Goal: Find specific page/section: Find specific page/section

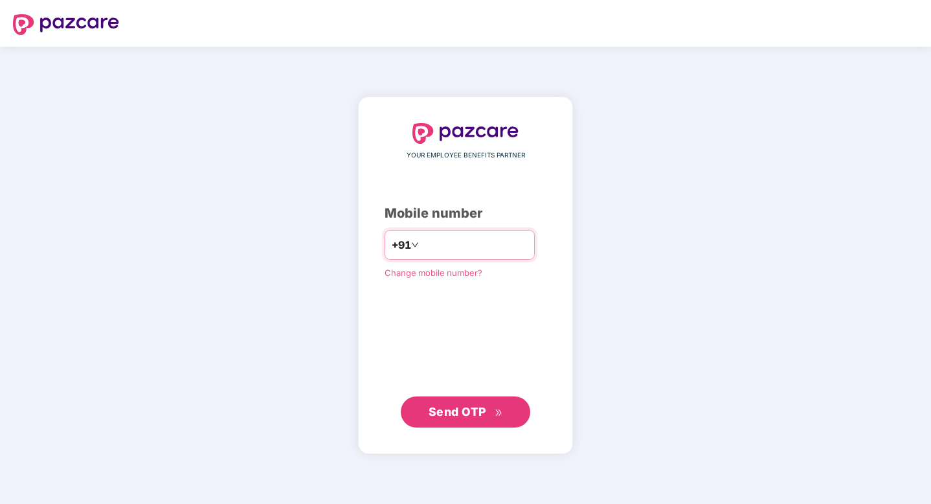
click at [422, 249] on input "number" at bounding box center [475, 244] width 106 height 21
type input "**********"
click at [436, 407] on span "Send OTP" at bounding box center [458, 412] width 58 height 14
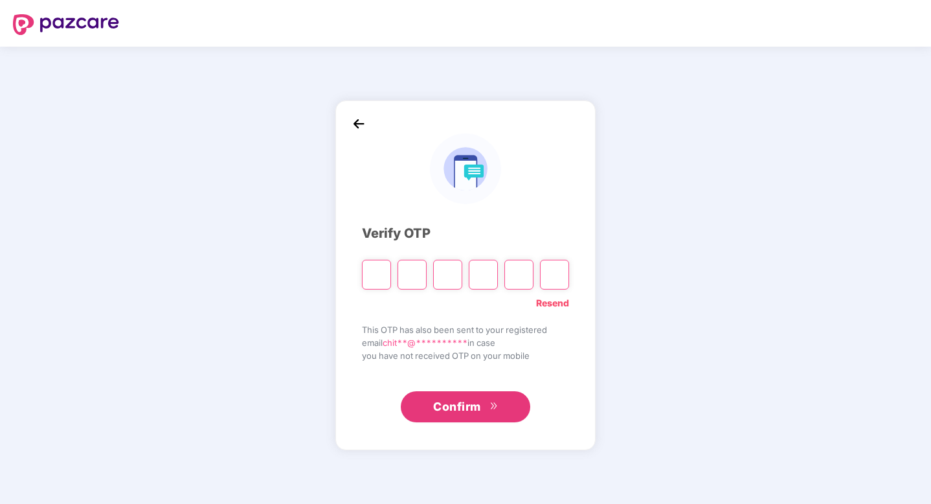
type input "*"
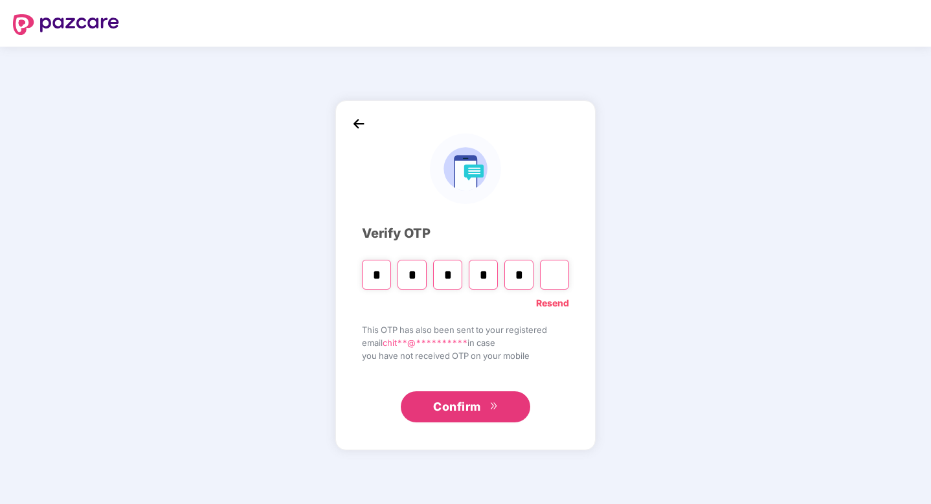
type input "*"
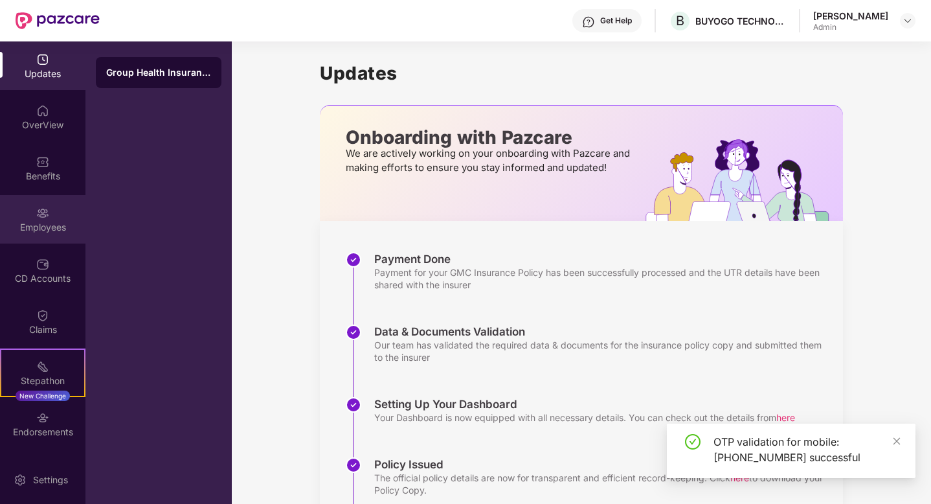
click at [50, 214] on div "Employees" at bounding box center [42, 219] width 85 height 49
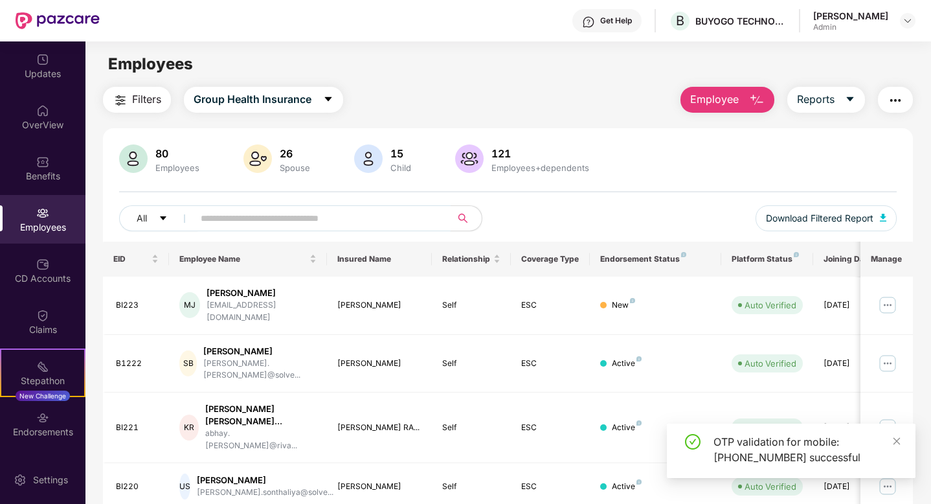
click at [277, 215] on input "text" at bounding box center [317, 217] width 232 height 19
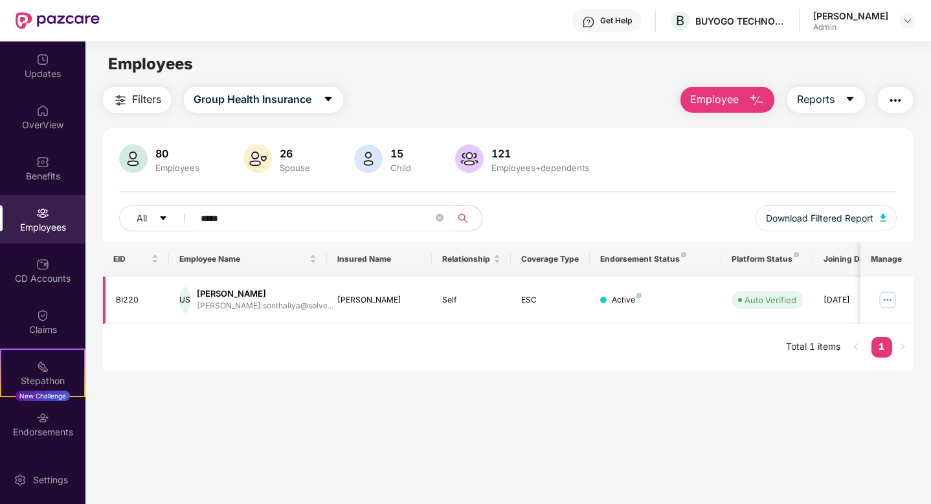
type input "*****"
click at [884, 301] on img at bounding box center [887, 299] width 21 height 21
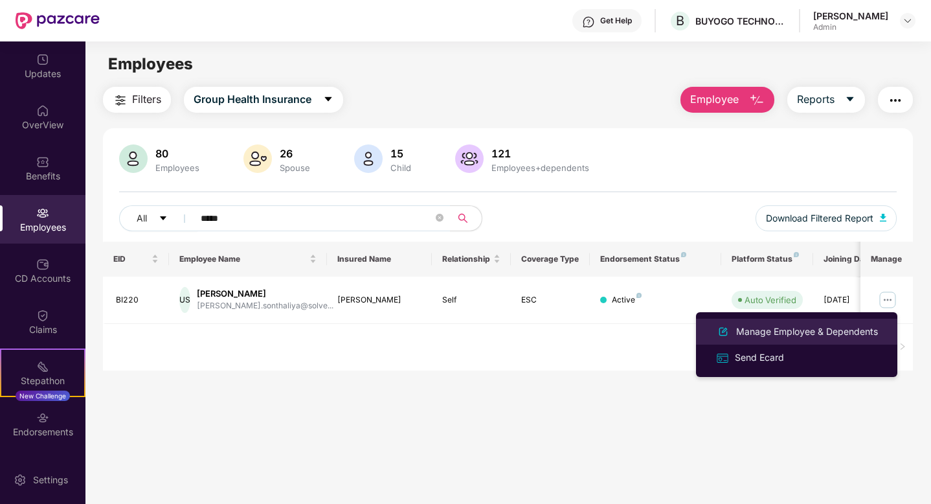
click at [780, 338] on div "Manage Employee & Dependents" at bounding box center [807, 331] width 147 height 14
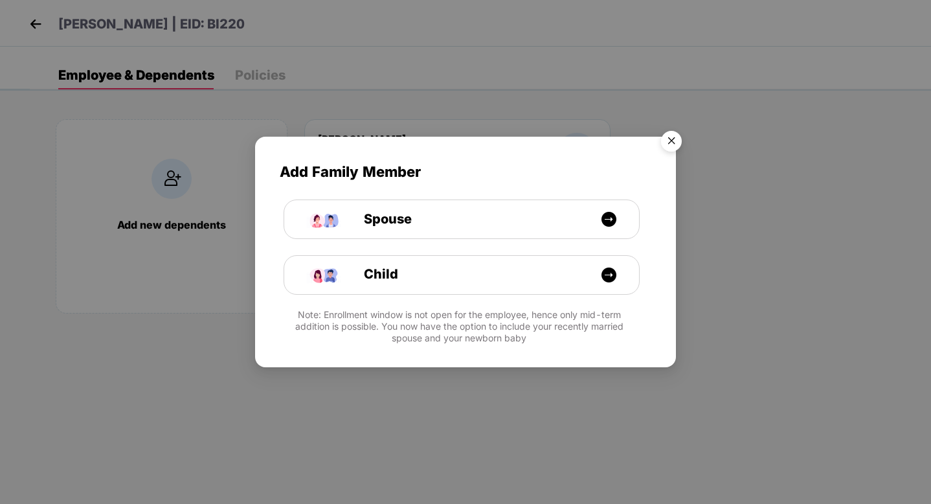
click at [673, 138] on img "Close" at bounding box center [671, 143] width 36 height 36
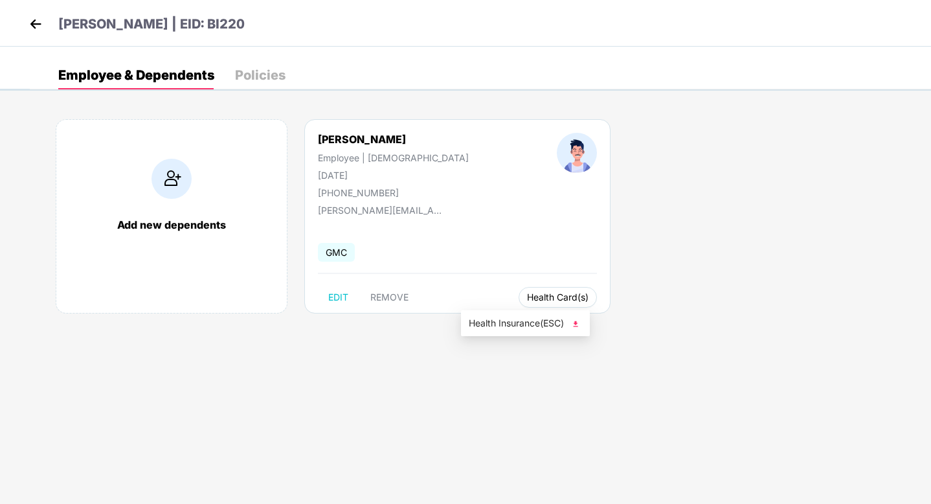
click at [527, 296] on span "Health Card(s)" at bounding box center [558, 297] width 62 height 6
click at [511, 319] on span "Health Insurance(ESC)" at bounding box center [525, 323] width 113 height 14
click at [41, 19] on img at bounding box center [35, 23] width 19 height 19
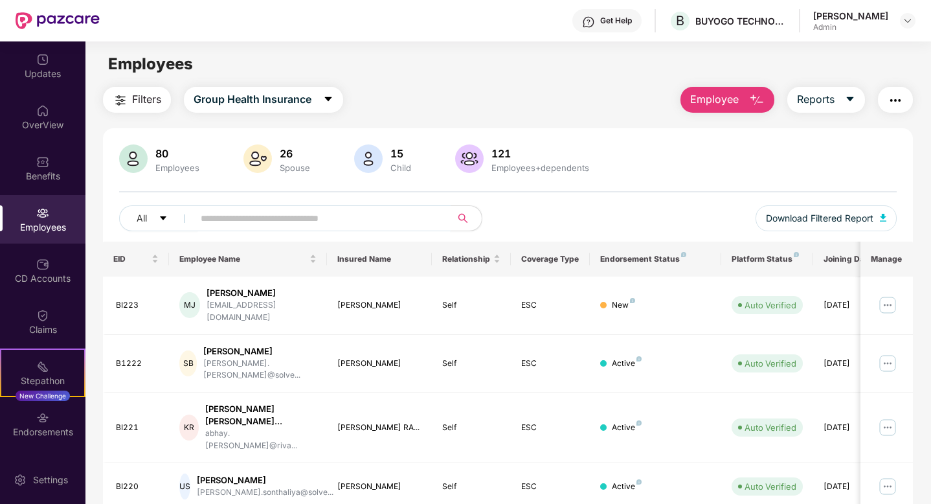
click at [425, 226] on input "text" at bounding box center [317, 217] width 232 height 19
type input "*"
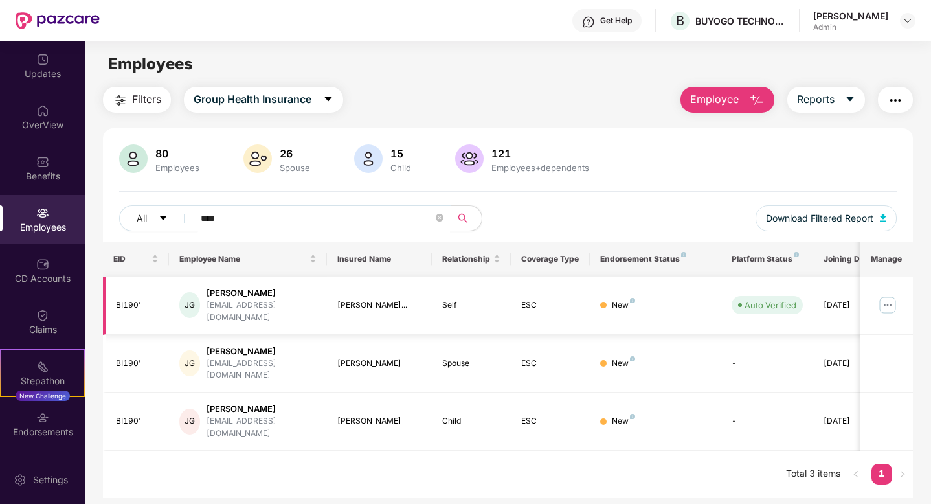
type input "****"
click at [883, 297] on img at bounding box center [887, 305] width 21 height 21
drag, startPoint x: 310, startPoint y: 292, endPoint x: 212, endPoint y: 292, distance: 97.8
click at [212, 292] on div "JG Jaya Jayant Ghanshani jaya.jayant@buyogo.com" at bounding box center [247, 305] width 137 height 37
copy div "Jaya Jayant Ghanshani"
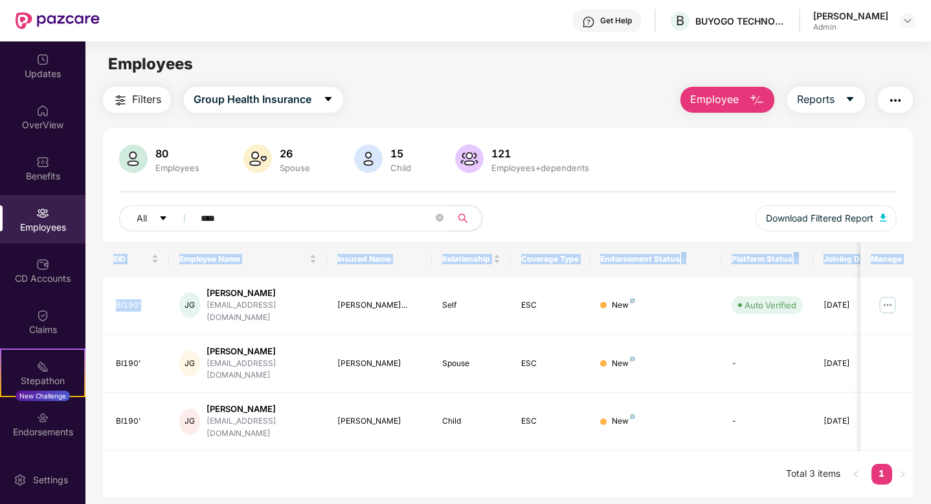
drag, startPoint x: 144, startPoint y: 302, endPoint x: 95, endPoint y: 297, distance: 48.9
click at [95, 297] on div "Filters Group Health Insurance Employee Reports 80 Employees 26 Spouse 15 Child…" at bounding box center [507, 292] width 845 height 411
click at [152, 308] on td "BI190'" at bounding box center [136, 305] width 66 height 58
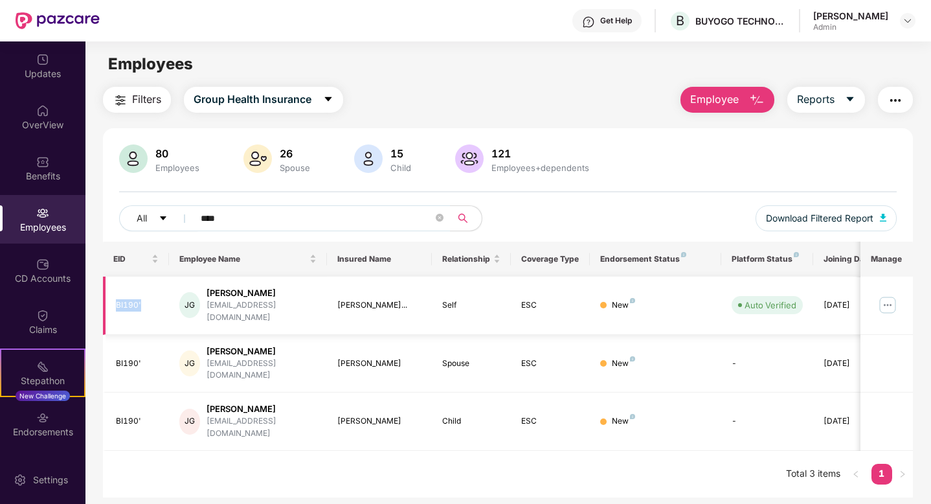
drag, startPoint x: 148, startPoint y: 297, endPoint x: 109, endPoint y: 298, distance: 38.2
click at [109, 298] on td "BI190'" at bounding box center [136, 305] width 66 height 58
copy div "BI190'"
